Goal: Task Accomplishment & Management: Manage account settings

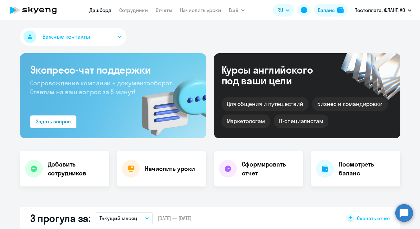
select select "30"
click at [136, 8] on link "Сотрудники" at bounding box center [133, 10] width 29 height 6
select select "30"
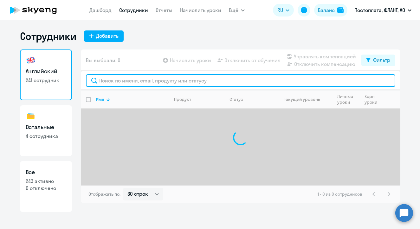
click at [149, 82] on input "text" at bounding box center [240, 80] width 309 height 13
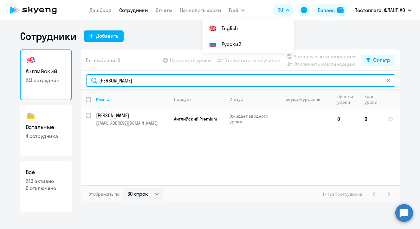
type input "[PERSON_NAME]"
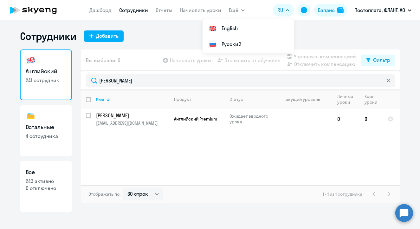
click at [175, 2] on app-header "[PERSON_NAME] Отчеты Начислить уроки Ещё Дашборд Сотрудники Отчеты Начислить ур…" at bounding box center [210, 10] width 420 height 20
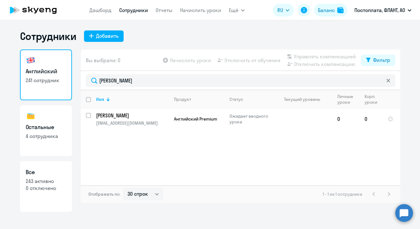
click at [403, 211] on circle at bounding box center [404, 213] width 18 height 18
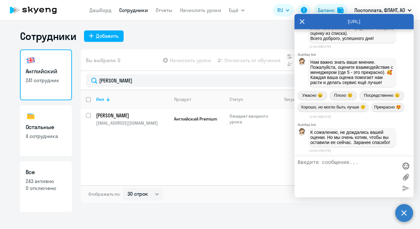
click at [367, 170] on textarea at bounding box center [348, 177] width 100 height 34
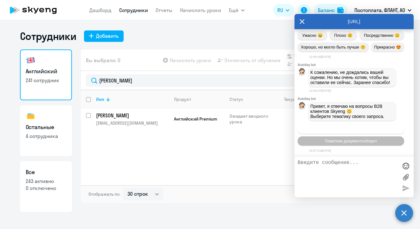
click at [353, 130] on span "Операционное сопровождение" at bounding box center [351, 129] width 60 height 5
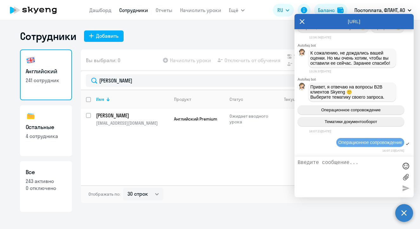
scroll to position [10391, 0]
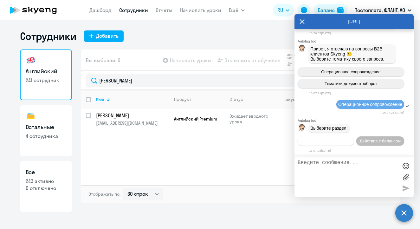
click at [350, 139] on span "Действия по сотрудникам" at bounding box center [325, 141] width 49 height 5
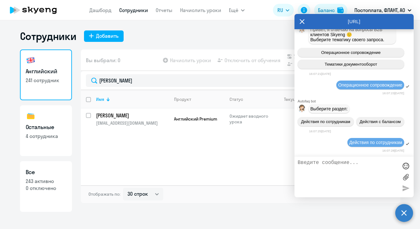
scroll to position [10486, 0]
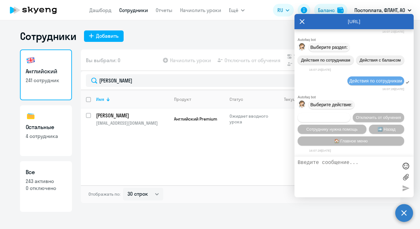
click at [347, 115] on span "Подключить к обучению" at bounding box center [324, 117] width 46 height 5
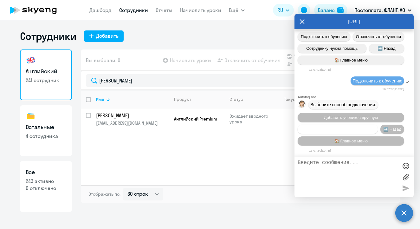
scroll to position [10569, 0]
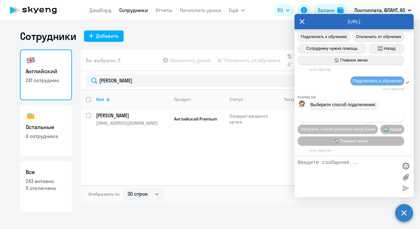
click at [351, 115] on span "Добавить учеников вручную" at bounding box center [351, 117] width 54 height 5
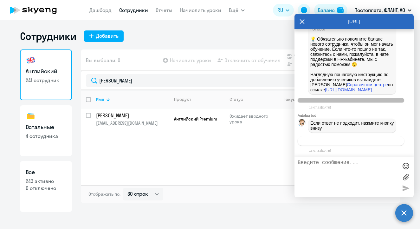
click at [350, 143] on span "Связаться с менеджером" at bounding box center [351, 141] width 49 height 5
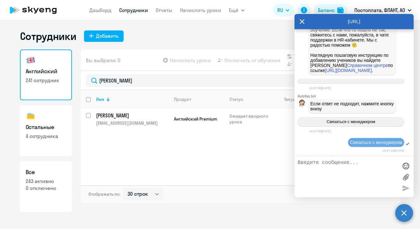
click at [365, 170] on textarea at bounding box center [348, 177] width 100 height 34
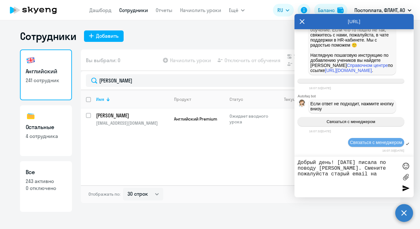
paste textarea "[EMAIL_ADDRESS][DOMAIN_NAME]"
type textarea "Добрый день! [DATE] писала по поводу [PERSON_NAME]. Смените пожалуйста старый e…"
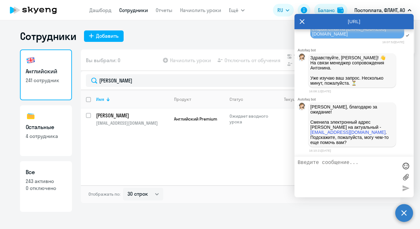
scroll to position [11054, 0]
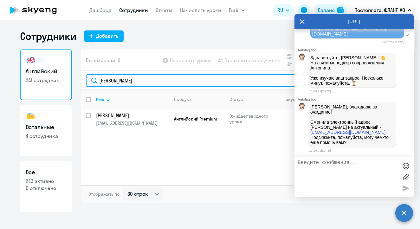
click at [178, 79] on input "[PERSON_NAME]" at bounding box center [240, 80] width 309 height 13
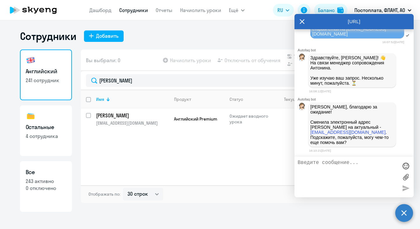
drag, startPoint x: 154, startPoint y: 91, endPoint x: 127, endPoint y: 142, distance: 57.6
click at [127, 142] on div "Имя Продукт Статус Текущий уровень Личные уроки Корп. уроки [PERSON_NAME] [EMAI…" at bounding box center [241, 137] width 320 height 95
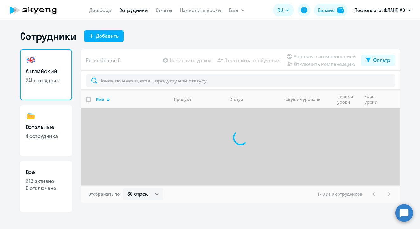
select select "30"
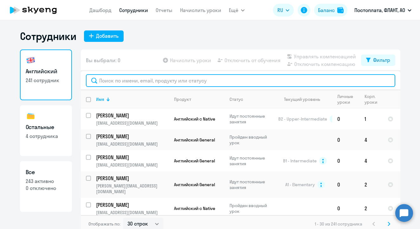
click at [141, 83] on input "text" at bounding box center [240, 80] width 309 height 13
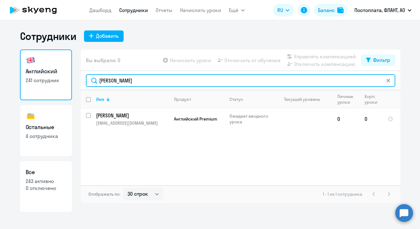
type input "[PERSON_NAME]"
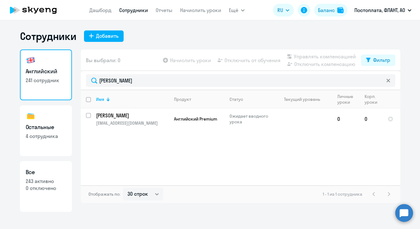
click at [407, 216] on circle at bounding box center [404, 213] width 18 height 18
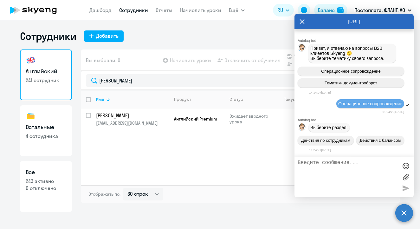
scroll to position [11041, 0]
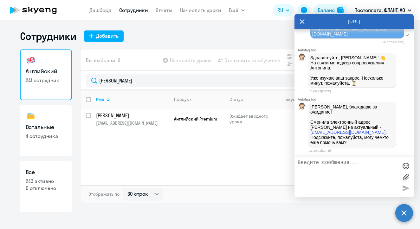
click at [355, 172] on textarea at bounding box center [348, 177] width 100 height 34
click at [236, 142] on div "Имя Продукт Статус Текущий уровень Личные уроки Корп. уроки [PERSON_NAME] [PERS…" at bounding box center [241, 137] width 320 height 95
click at [88, 114] on input "select row 11450005" at bounding box center [92, 119] width 13 height 13
checkbox input "true"
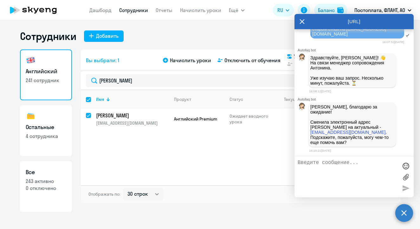
click at [192, 65] on div "Начислить уроки Отключить от обучения Управлять компенсацией Отключить компенса…" at bounding box center [261, 60] width 199 height 15
click at [194, 100] on div at bounding box center [195, 99] width 4 height 4
checkbox input "false"
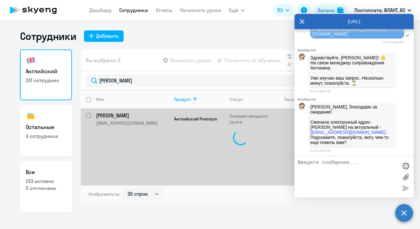
click at [297, 17] on div "[URL]" at bounding box center [354, 21] width 119 height 15
click at [300, 24] on icon at bounding box center [302, 21] width 5 height 15
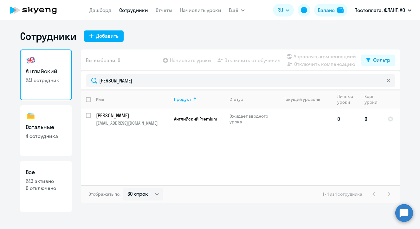
click at [90, 112] on div at bounding box center [88, 115] width 15 height 15
checkbox input "true"
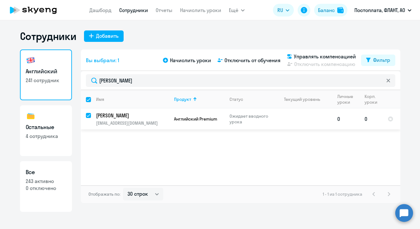
scroll to position [0, 5]
click at [183, 58] on span "Начислить уроки" at bounding box center [190, 60] width 41 height 8
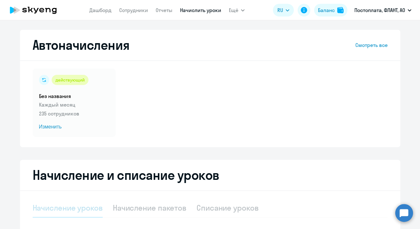
scroll to position [126, 0]
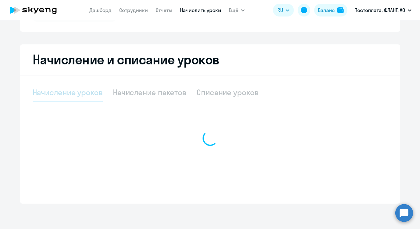
select select "10"
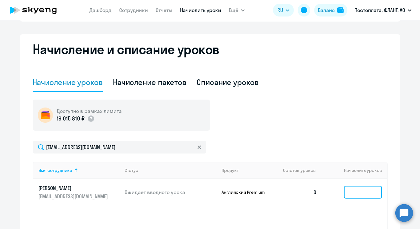
click at [362, 192] on input at bounding box center [363, 192] width 38 height 13
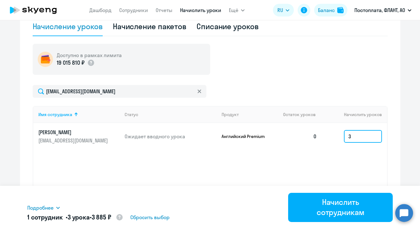
scroll to position [183, 0]
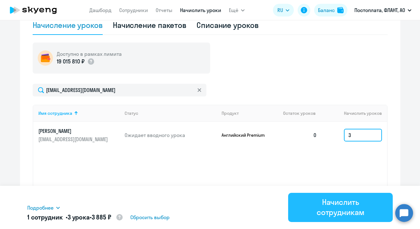
type input "3"
click at [333, 210] on div "Начислить сотрудникам" at bounding box center [340, 207] width 87 height 20
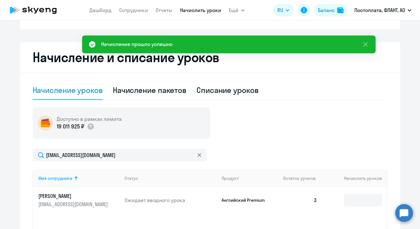
scroll to position [59, 0]
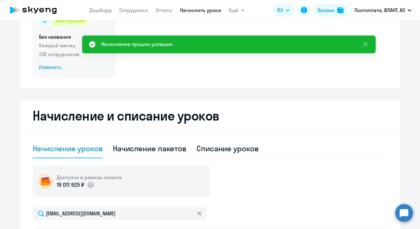
click at [41, 62] on div "действующий Без названия Каждый месяц 235 сотрудников Изменить" at bounding box center [74, 43] width 83 height 68
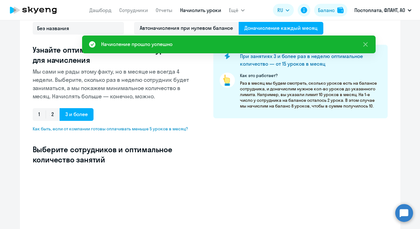
scroll to position [172, 0]
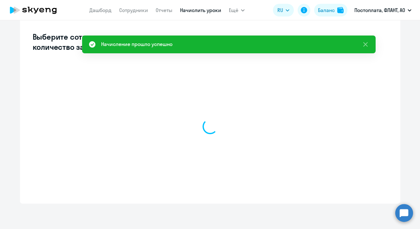
select select "10"
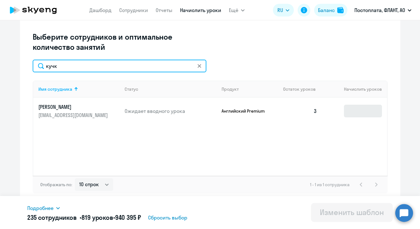
type input "кучк"
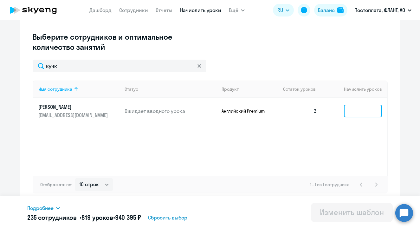
click at [365, 113] on input at bounding box center [363, 111] width 38 height 13
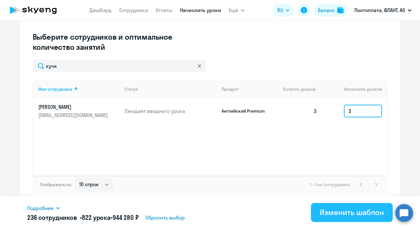
type input "3"
click at [351, 209] on div "Изменить шаблон" at bounding box center [352, 212] width 64 height 10
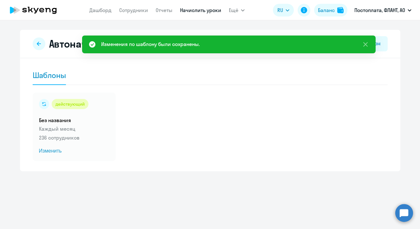
click at [44, 13] on icon at bounding box center [33, 10] width 56 height 16
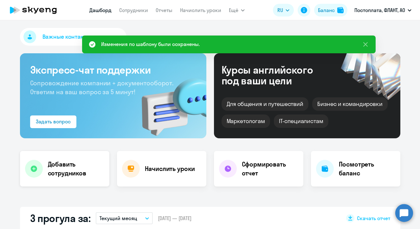
click at [68, 174] on h4 "Добавить сотрудников" at bounding box center [76, 169] width 56 height 18
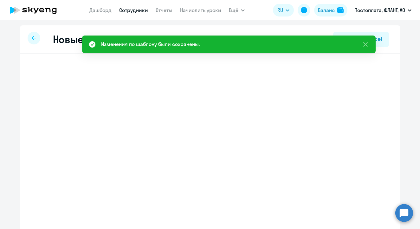
select select "english_adult_not_native_speaker"
select select "4"
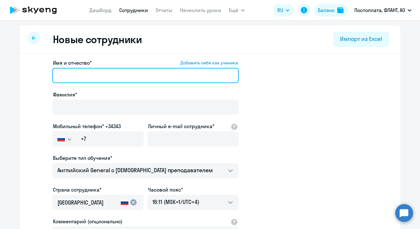
paste input "Владислав Сергеевич"
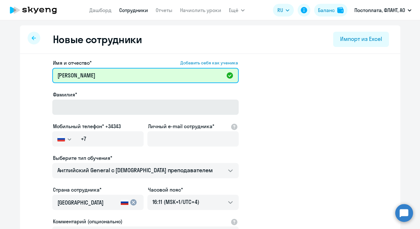
type input "Владислав Сергеевич"
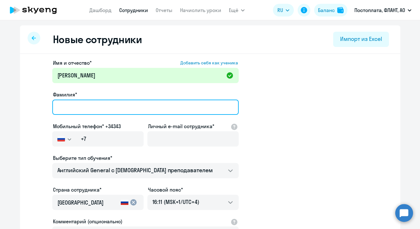
paste input "Токарев"
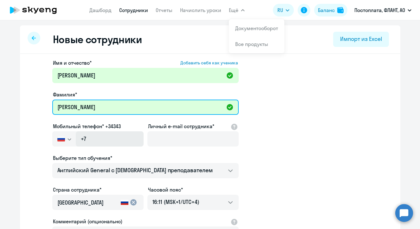
type input "Токарев"
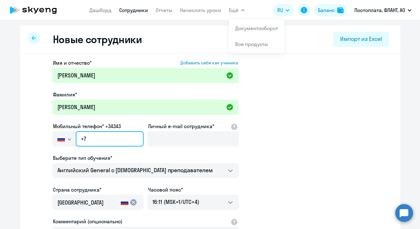
click at [86, 142] on input "+7" at bounding box center [110, 138] width 68 height 15
paste input "995 309-93-22"
type input "+7 995 309-93-22"
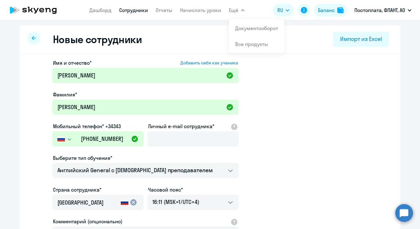
click at [238, 1] on app-header "Дашборд Сотрудники Отчеты Начислить уроки Ещё Документооборот Все продукты Дашб…" at bounding box center [210, 10] width 420 height 20
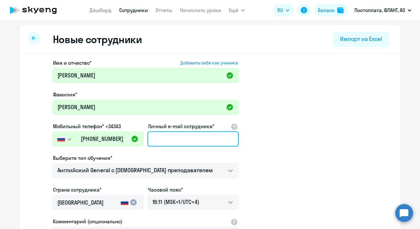
paste input "vladislav1723@bk.ru"
type input "vladislav1723@bk.ru"
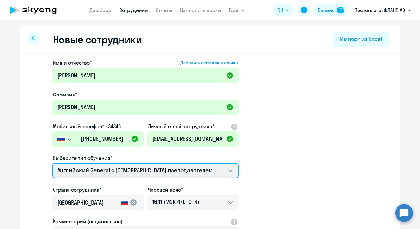
select select "english_adult_native_speaker"
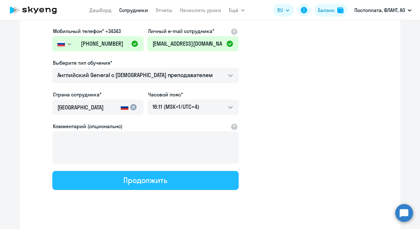
click at [171, 179] on button "Продолжить" at bounding box center [145, 180] width 186 height 19
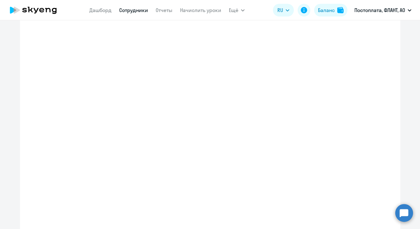
select select "english_adult_native_speaker"
select select "4"
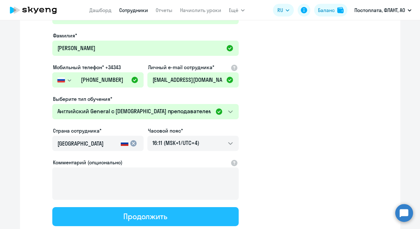
scroll to position [3, 0]
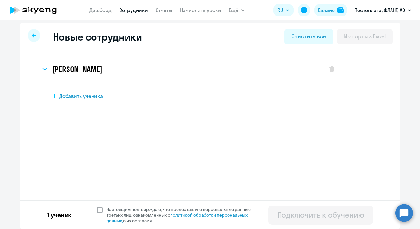
click at [97, 210] on span at bounding box center [100, 210] width 6 height 6
click at [97, 206] on input "Настоящим подтверждаю, что предоставляю персональные данные третьих лиц, ознако…" at bounding box center [97, 206] width 0 height 0
checkbox input "true"
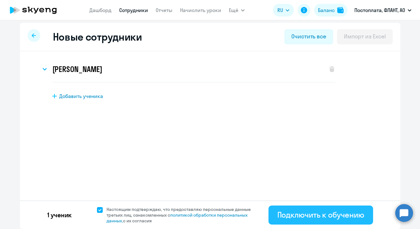
click at [303, 219] on div "Подключить к обучению" at bounding box center [320, 215] width 87 height 10
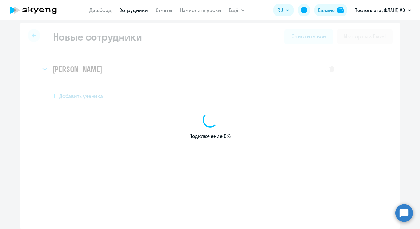
select select "english_adult_not_native_speaker"
select select "4"
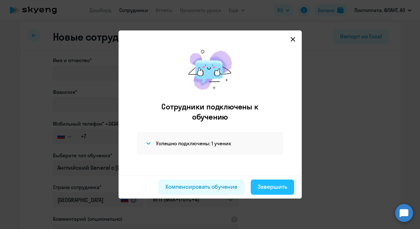
click at [272, 181] on button "Завершить" at bounding box center [272, 186] width 43 height 15
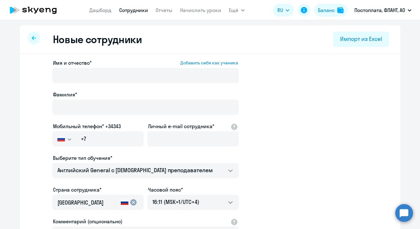
select select "30"
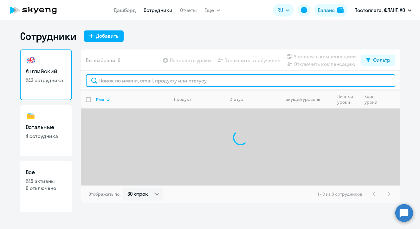
click at [139, 83] on input "text" at bounding box center [240, 80] width 309 height 13
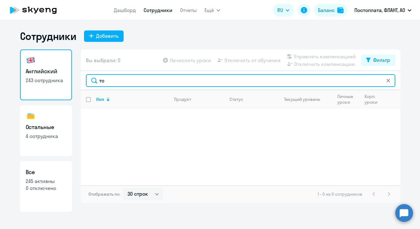
type input "т"
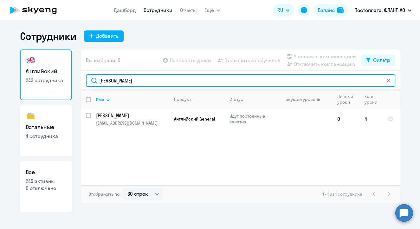
drag, startPoint x: 143, startPoint y: 84, endPoint x: 83, endPoint y: 78, distance: 60.6
click at [83, 78] on div "владислав" at bounding box center [241, 80] width 320 height 19
paste input "vladislav1723@bk.ru"
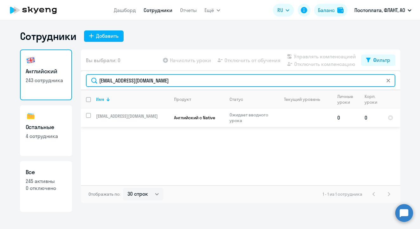
type input "vladislav1723@bk.ru"
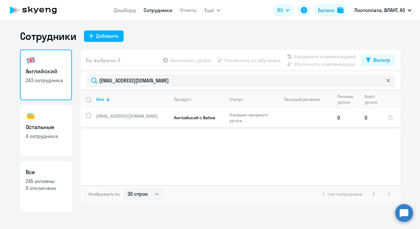
click at [89, 116] on input "select row 3530353" at bounding box center [92, 119] width 13 height 13
checkbox input "true"
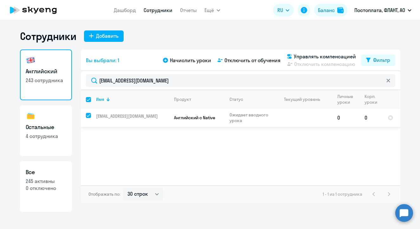
click at [89, 116] on input "deselect row 3530353" at bounding box center [92, 119] width 13 height 13
checkbox input "false"
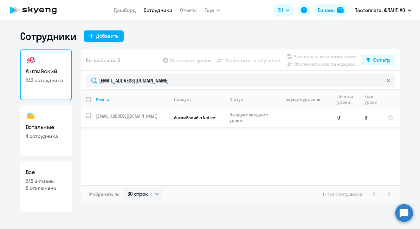
click at [102, 115] on p "vladislav1723@bk.ru" at bounding box center [132, 116] width 73 height 6
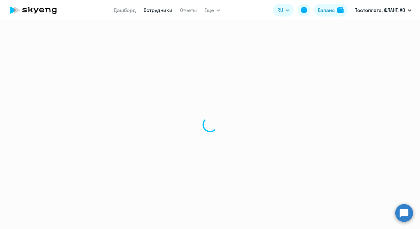
select select "english"
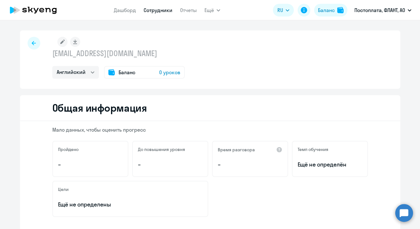
click at [58, 43] on rect at bounding box center [62, 42] width 10 height 10
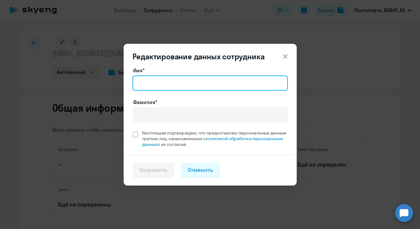
click at [159, 79] on input "Имя*" at bounding box center [210, 82] width 155 height 15
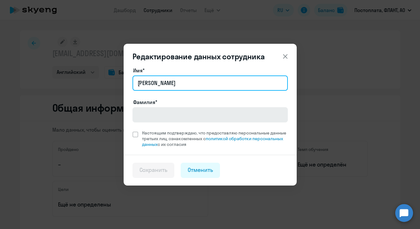
type input "Владислав"
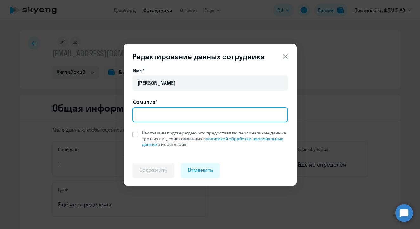
click at [170, 112] on input "Фамилия*" at bounding box center [210, 114] width 155 height 15
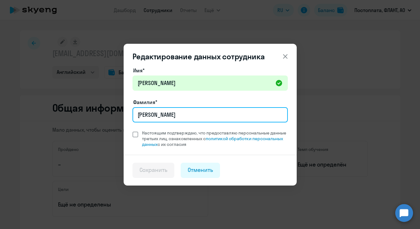
type input "Токарев"
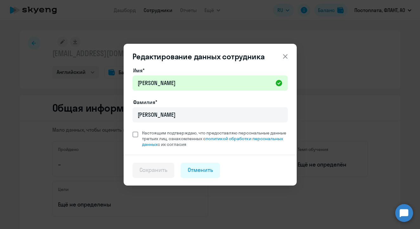
click at [135, 135] on span at bounding box center [136, 135] width 6 height 6
click at [133, 130] on input "Настоящим подтверждаю, что предоставляю персональные данные третьих лиц, ознако…" at bounding box center [132, 130] width 0 height 0
checkbox input "true"
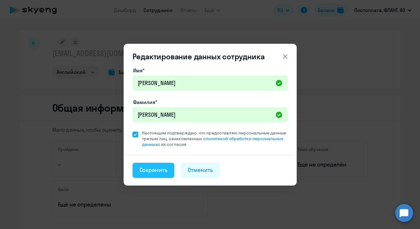
click at [158, 168] on div "Сохранить" at bounding box center [154, 170] width 28 height 8
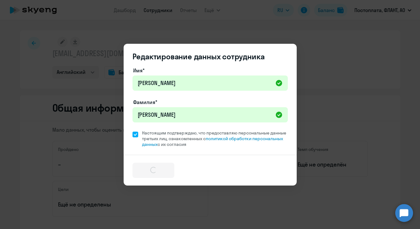
select select "english"
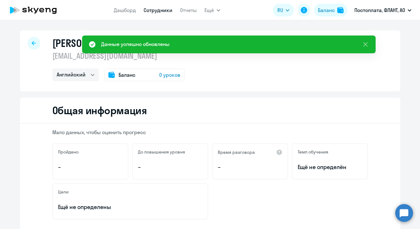
click at [156, 10] on link "Сотрудники" at bounding box center [158, 10] width 29 height 6
select select "30"
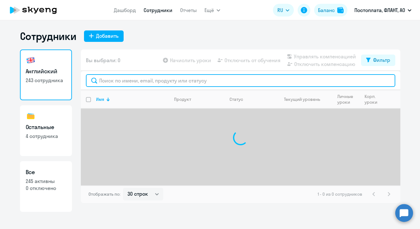
click at [147, 79] on input "text" at bounding box center [240, 80] width 309 height 13
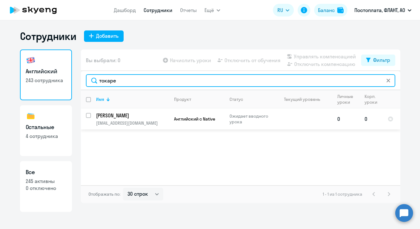
type input "токаре"
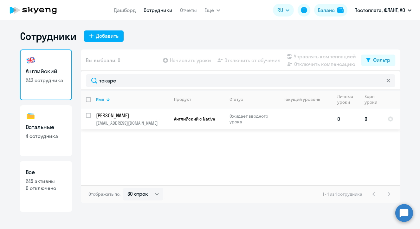
click at [89, 114] on input "select row 3530353" at bounding box center [92, 119] width 13 height 13
checkbox input "true"
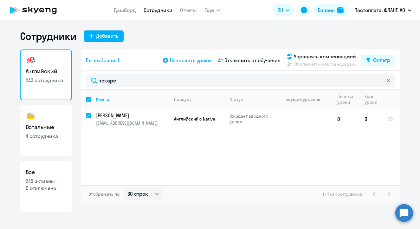
click at [185, 57] on span "Начислить уроки" at bounding box center [190, 60] width 41 height 8
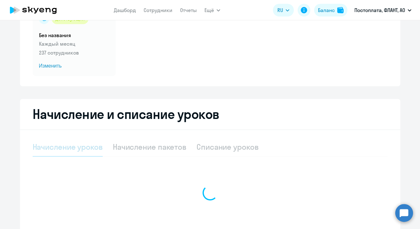
scroll to position [126, 0]
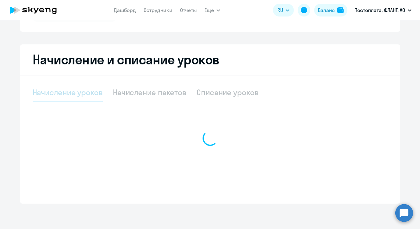
select select "10"
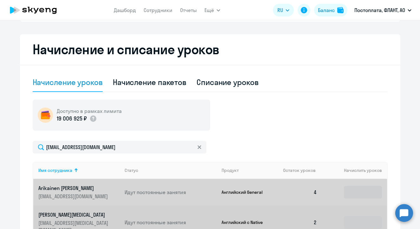
scroll to position [138, 0]
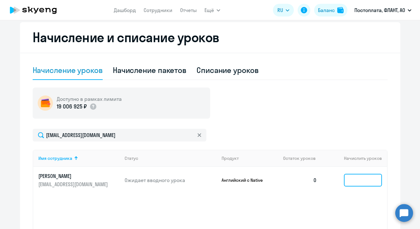
click at [355, 178] on input at bounding box center [363, 180] width 38 height 13
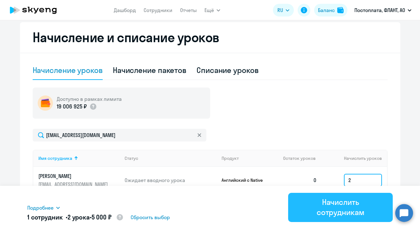
type input "2"
click at [334, 208] on div "Начислить сотрудникам" at bounding box center [340, 207] width 87 height 20
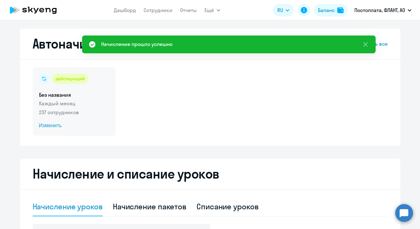
scroll to position [0, 0]
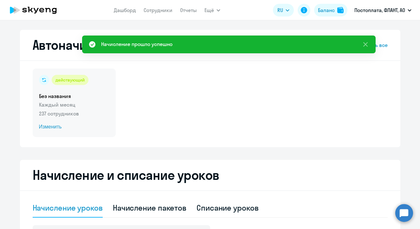
click at [52, 124] on span "Изменить" at bounding box center [74, 127] width 70 height 8
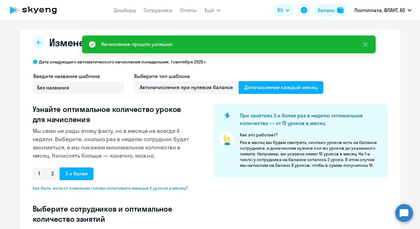
scroll to position [172, 0]
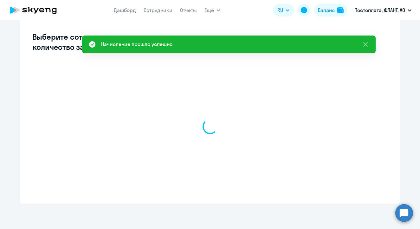
select select "10"
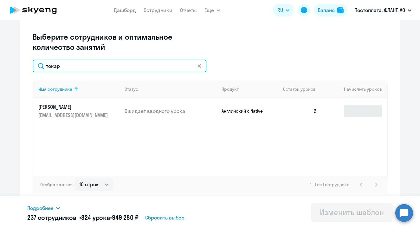
type input "токар"
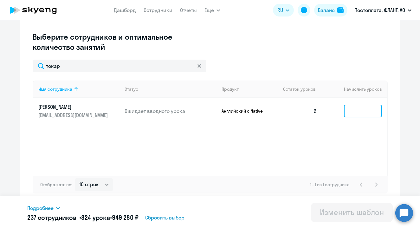
click at [364, 106] on input at bounding box center [363, 111] width 38 height 13
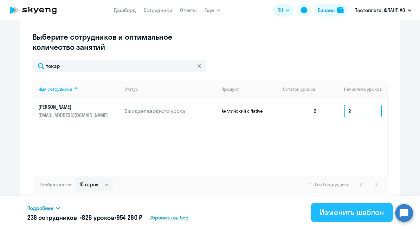
type input "2"
click at [342, 213] on div "Изменить шаблон" at bounding box center [352, 212] width 64 height 10
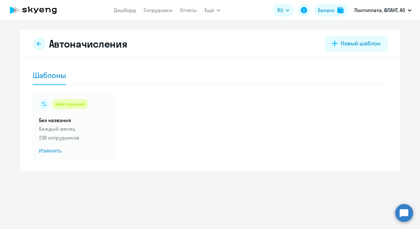
click at [405, 211] on circle at bounding box center [404, 213] width 18 height 18
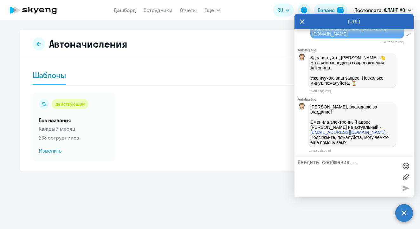
click at [349, 169] on textarea at bounding box center [348, 177] width 100 height 34
type textarea "Н"
type textarea "е"
type textarea "Нет, спасибо!"
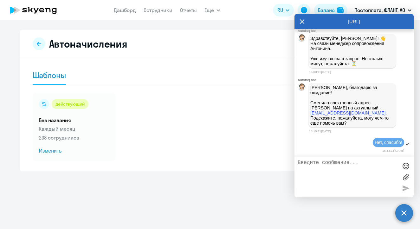
click at [299, 25] on div "[URL]" at bounding box center [354, 21] width 119 height 15
click at [302, 24] on icon at bounding box center [302, 21] width 5 height 15
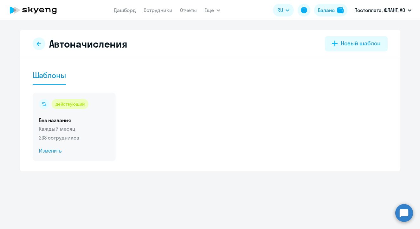
click at [49, 150] on span "Изменить" at bounding box center [74, 151] width 70 height 8
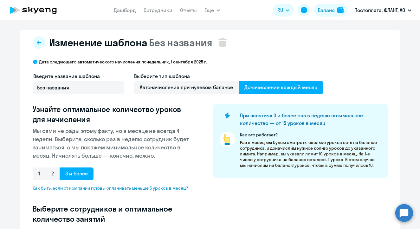
scroll to position [129, 0]
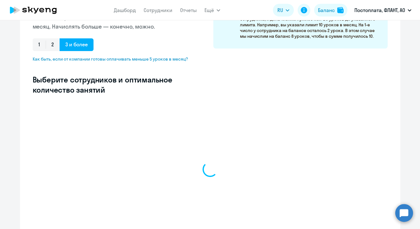
select select "10"
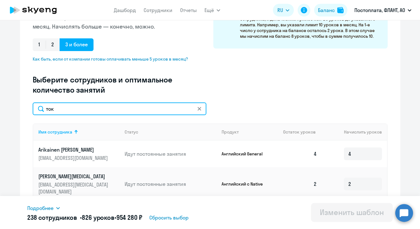
type input "тока"
